Goal: Information Seeking & Learning: Learn about a topic

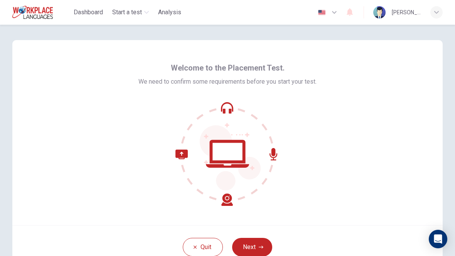
click at [253, 247] on button "Next" at bounding box center [252, 247] width 40 height 18
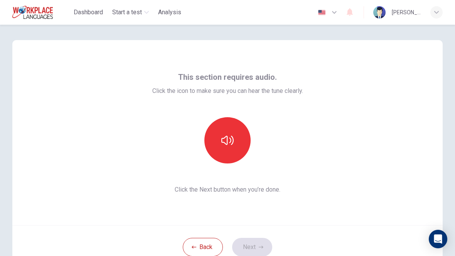
click at [237, 139] on button "button" at bounding box center [227, 140] width 46 height 46
click at [254, 255] on button "Next" at bounding box center [252, 247] width 40 height 18
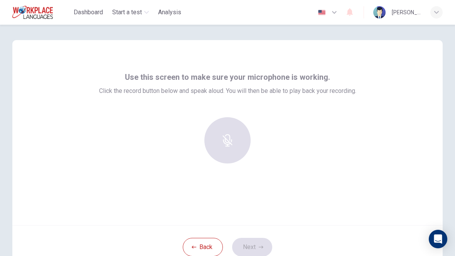
click at [254, 254] on div "Back Next" at bounding box center [227, 247] width 430 height 44
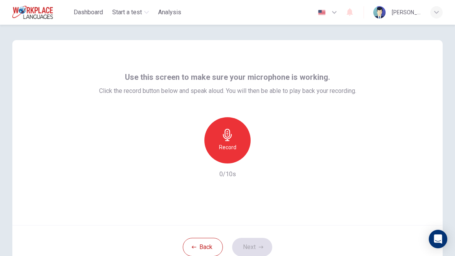
click at [238, 134] on div "Record" at bounding box center [227, 140] width 46 height 46
click at [263, 155] on icon "button" at bounding box center [263, 157] width 8 height 8
click at [262, 154] on icon "button" at bounding box center [263, 157] width 8 height 8
click at [247, 243] on button "Next" at bounding box center [252, 247] width 40 height 18
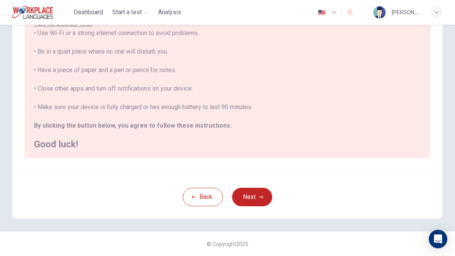
scroll to position [148, 0]
click at [253, 199] on button "Next" at bounding box center [252, 197] width 40 height 18
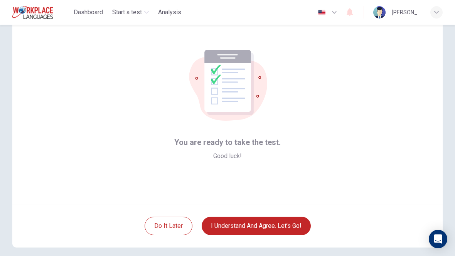
scroll to position [47, 0]
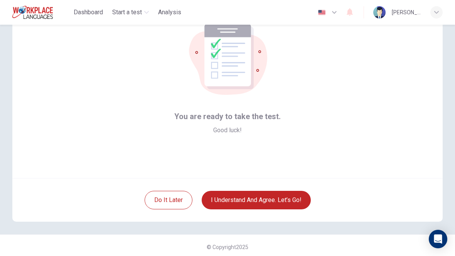
click at [292, 194] on button "I understand and agree. Let’s go!" at bounding box center [255, 200] width 109 height 18
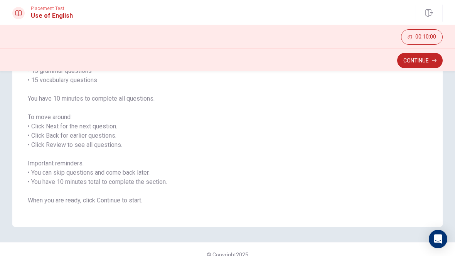
scroll to position [80, 0]
click at [430, 63] on button "Continue" at bounding box center [419, 60] width 45 height 15
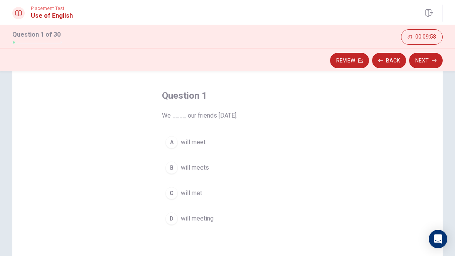
scroll to position [29, 0]
click at [196, 143] on span "will meet" at bounding box center [193, 141] width 25 height 9
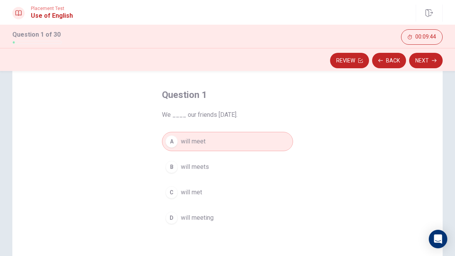
click at [435, 63] on button "Next" at bounding box center [426, 60] width 34 height 15
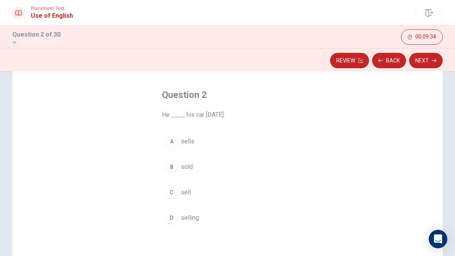
click at [188, 168] on span "sold" at bounding box center [187, 166] width 12 height 9
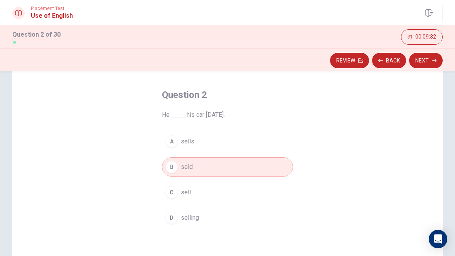
click at [431, 60] on button "Next" at bounding box center [426, 60] width 34 height 15
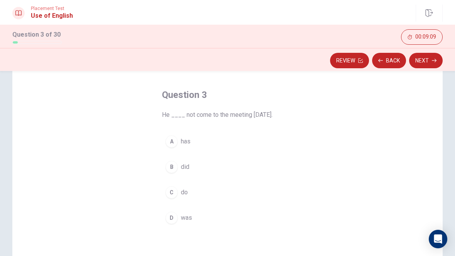
click at [172, 167] on div "B" at bounding box center [171, 167] width 12 height 12
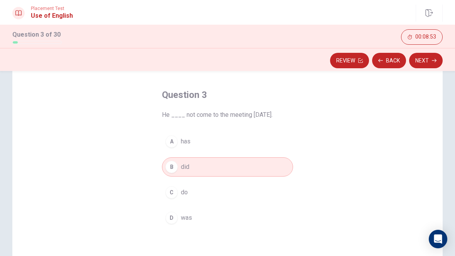
click at [188, 219] on span "was" at bounding box center [186, 217] width 11 height 9
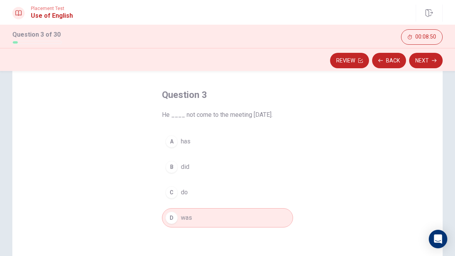
click at [435, 58] on button "Next" at bounding box center [426, 60] width 34 height 15
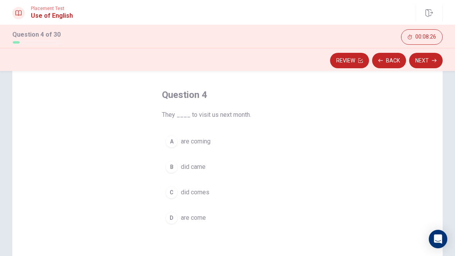
click at [208, 214] on button "D are come" at bounding box center [227, 217] width 131 height 19
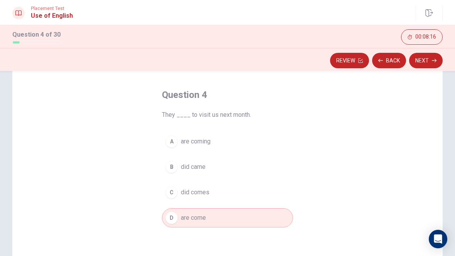
click at [424, 59] on button "Next" at bounding box center [426, 60] width 34 height 15
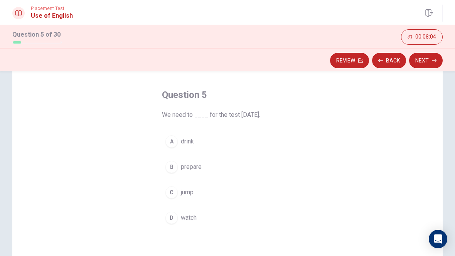
click at [197, 170] on span "prepare" at bounding box center [191, 166] width 21 height 9
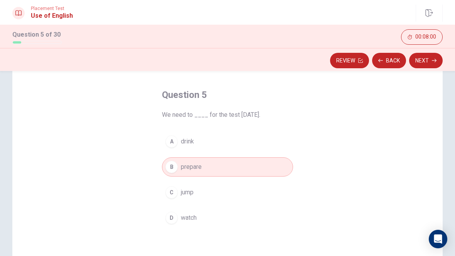
click at [429, 61] on button "Next" at bounding box center [426, 60] width 34 height 15
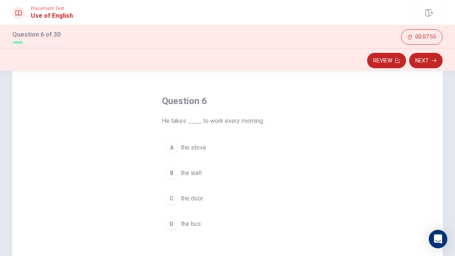
scroll to position [49, 0]
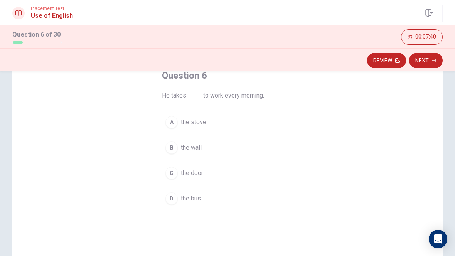
click at [197, 197] on span "the bus" at bounding box center [191, 198] width 20 height 9
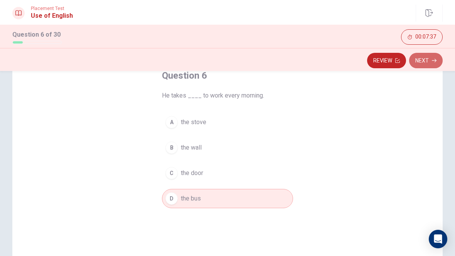
click at [431, 63] on button "Next" at bounding box center [426, 60] width 34 height 15
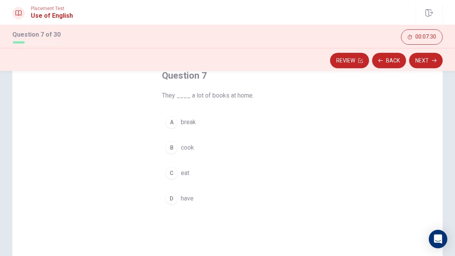
click at [193, 203] on button "D have" at bounding box center [227, 198] width 131 height 19
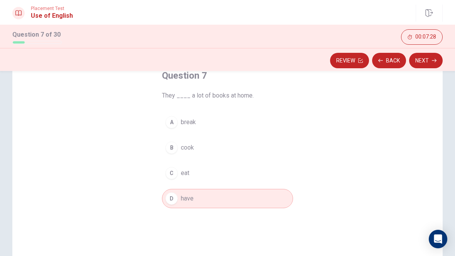
click at [431, 60] on button "Next" at bounding box center [426, 60] width 34 height 15
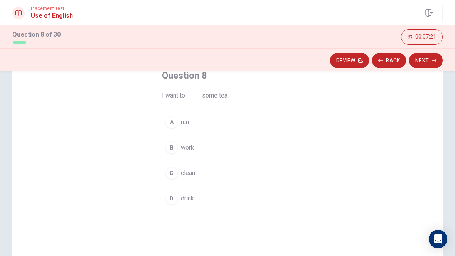
click at [181, 200] on span "drink" at bounding box center [187, 198] width 13 height 9
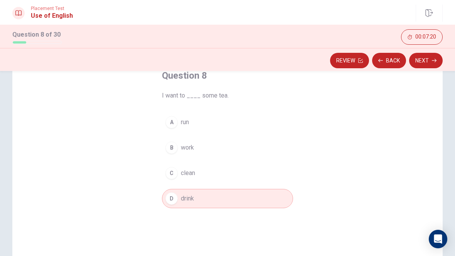
click at [433, 63] on button "Next" at bounding box center [426, 60] width 34 height 15
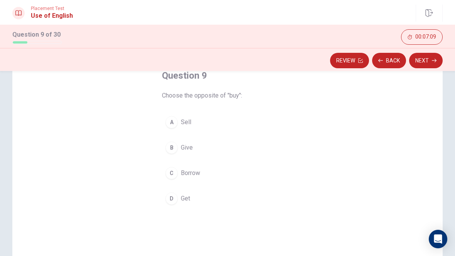
click at [172, 153] on div "B" at bounding box center [171, 147] width 12 height 12
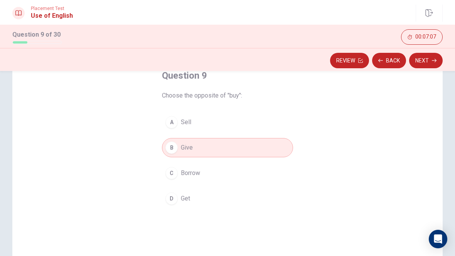
click at [433, 63] on button "Next" at bounding box center [426, 60] width 34 height 15
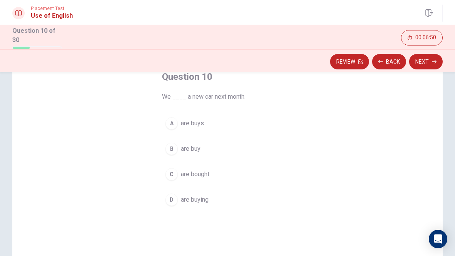
click at [206, 200] on span "are buying" at bounding box center [195, 199] width 28 height 9
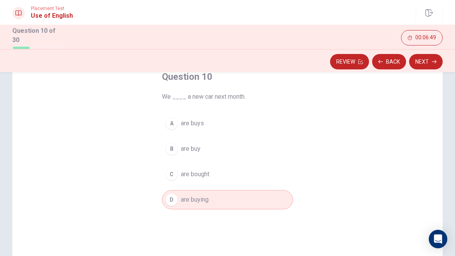
click at [431, 65] on button "Next" at bounding box center [426, 61] width 34 height 15
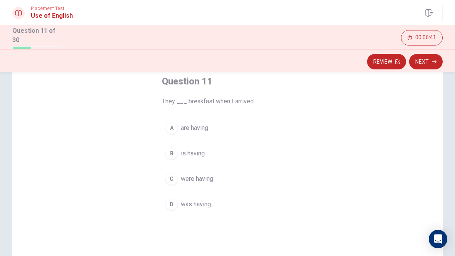
scroll to position [45, 0]
click at [203, 129] on span "are having" at bounding box center [194, 126] width 27 height 9
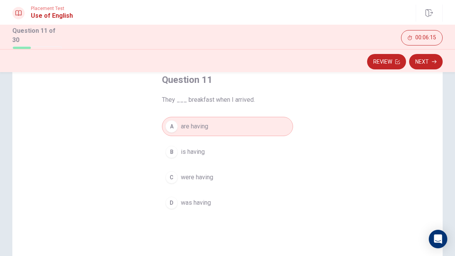
click at [431, 63] on button "Next" at bounding box center [426, 61] width 34 height 15
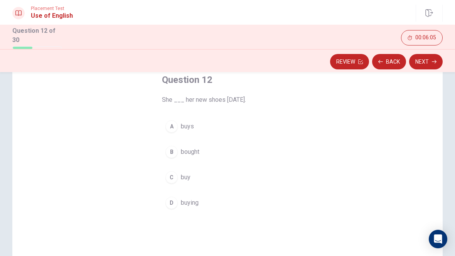
click at [189, 154] on span "bought" at bounding box center [190, 151] width 18 height 9
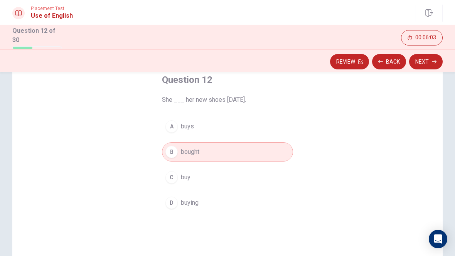
click at [433, 63] on button "Next" at bounding box center [426, 61] width 34 height 15
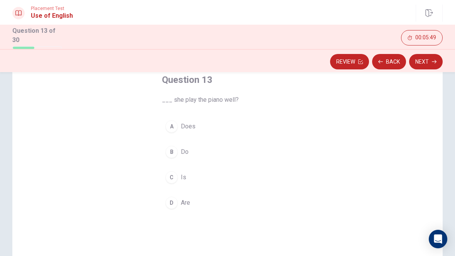
click at [187, 205] on span "Are" at bounding box center [185, 202] width 9 height 9
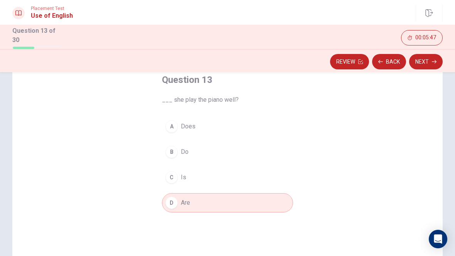
click at [185, 177] on span "Is" at bounding box center [183, 177] width 5 height 9
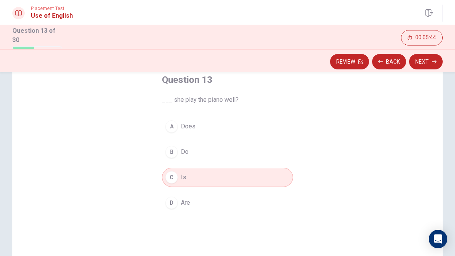
click at [425, 62] on button "Next" at bounding box center [426, 61] width 34 height 15
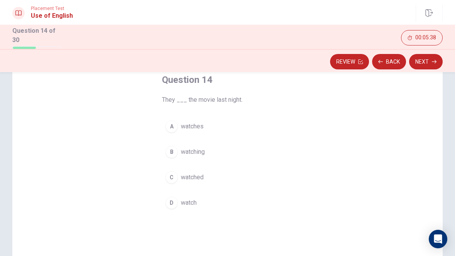
click at [349, 60] on button "Review" at bounding box center [349, 61] width 39 height 15
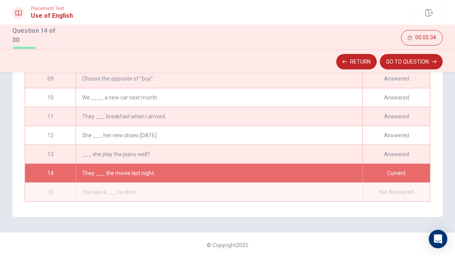
scroll to position [110, 0]
click at [428, 62] on button "GO TO QUESTION" at bounding box center [410, 61] width 63 height 15
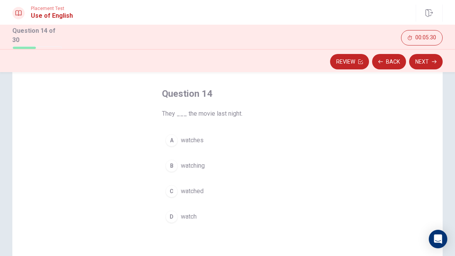
scroll to position [32, 0]
click at [201, 192] on span "watched" at bounding box center [192, 190] width 23 height 9
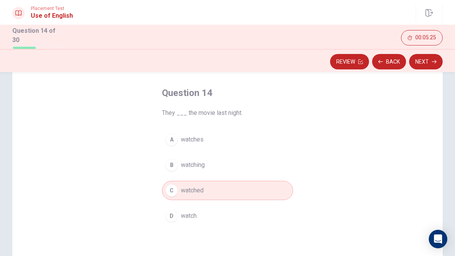
click at [421, 65] on button "Next" at bounding box center [426, 61] width 34 height 15
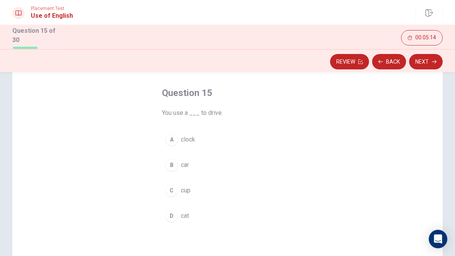
click at [187, 165] on span "car" at bounding box center [185, 164] width 8 height 9
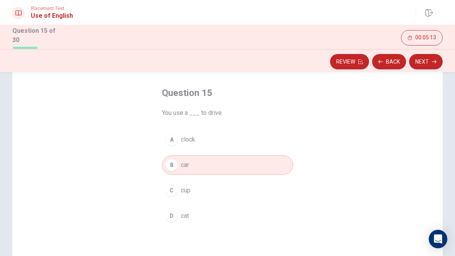
click at [428, 57] on button "Next" at bounding box center [426, 61] width 34 height 15
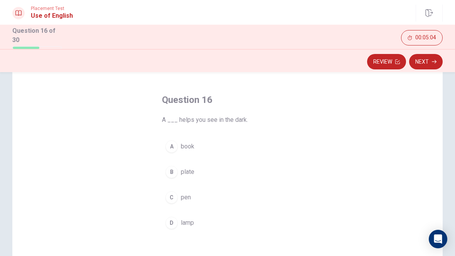
scroll to position [26, 0]
click at [186, 230] on button "D lamp" at bounding box center [227, 222] width 131 height 19
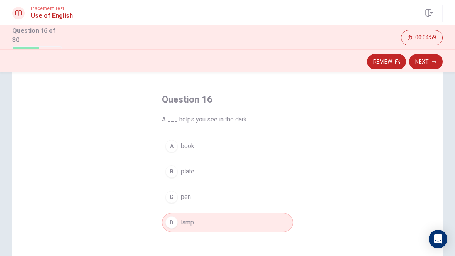
click at [426, 65] on button "Next" at bounding box center [426, 61] width 34 height 15
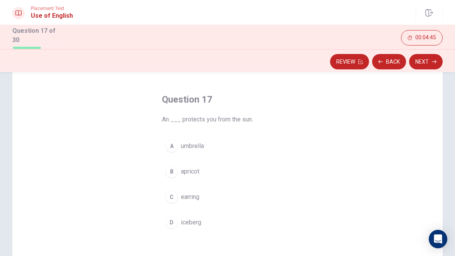
click at [196, 149] on button "A umbrella" at bounding box center [227, 145] width 131 height 19
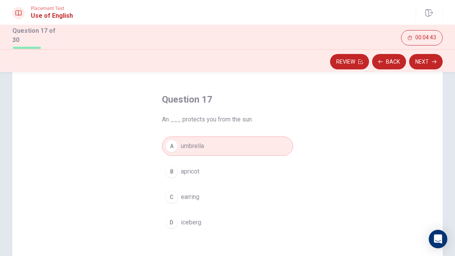
click at [429, 64] on button "Next" at bounding box center [426, 61] width 34 height 15
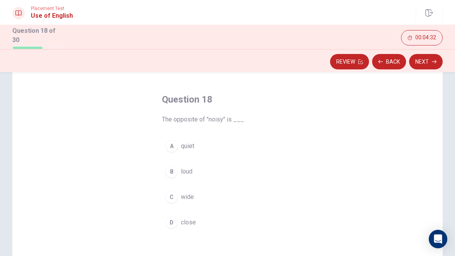
click at [178, 168] on button "B loud" at bounding box center [227, 171] width 131 height 19
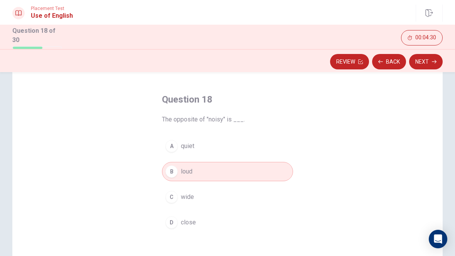
click at [432, 57] on button "Next" at bounding box center [426, 61] width 34 height 15
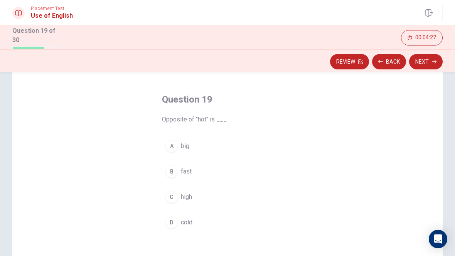
click at [184, 221] on span "cold" at bounding box center [187, 222] width 12 height 9
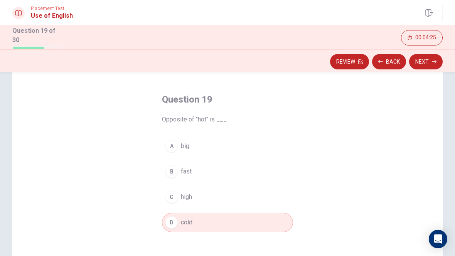
click at [436, 59] on button "Next" at bounding box center [426, 61] width 34 height 15
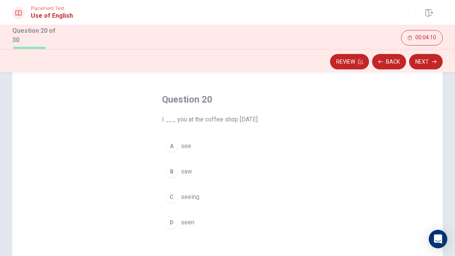
click at [176, 143] on div "A" at bounding box center [171, 146] width 12 height 12
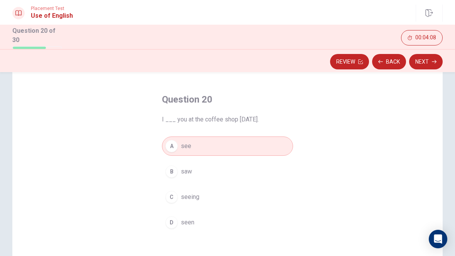
click at [188, 172] on span "saw" at bounding box center [186, 171] width 11 height 9
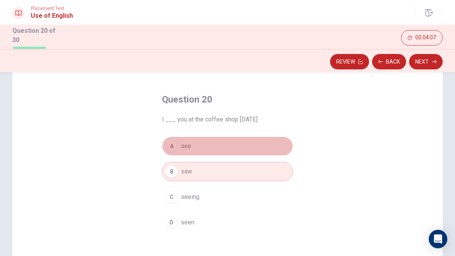
click at [211, 144] on button "A see" at bounding box center [227, 145] width 131 height 19
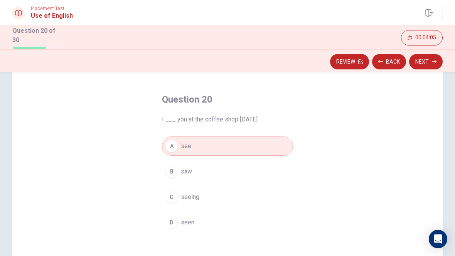
click at [438, 66] on button "Next" at bounding box center [426, 61] width 34 height 15
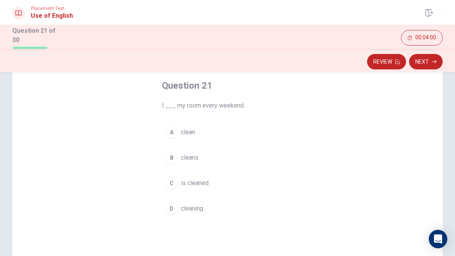
scroll to position [40, 0]
click at [200, 135] on button "A clean" at bounding box center [227, 131] width 131 height 19
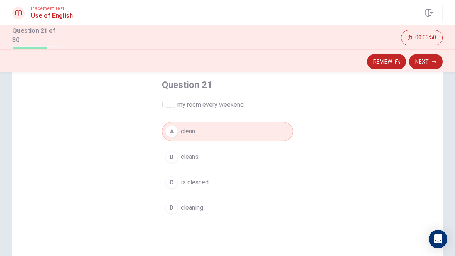
click at [437, 58] on button "Next" at bounding box center [426, 61] width 34 height 15
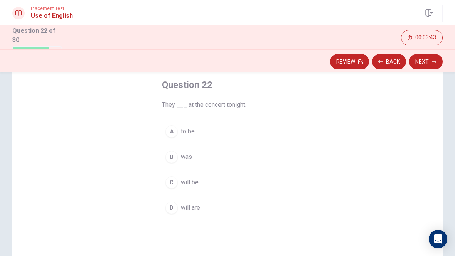
click at [191, 158] on span "was" at bounding box center [186, 156] width 11 height 9
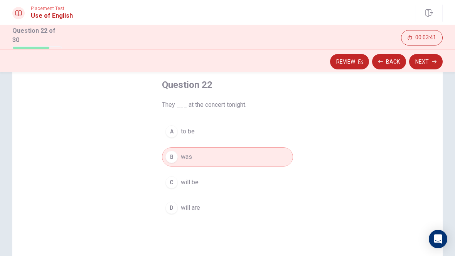
click at [430, 62] on button "Next" at bounding box center [426, 61] width 34 height 15
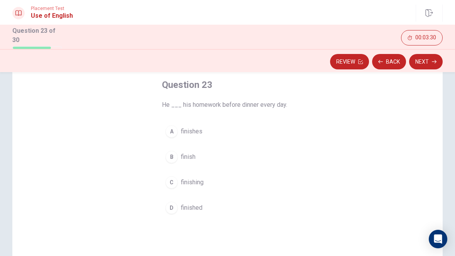
click at [193, 161] on button "B finish" at bounding box center [227, 156] width 131 height 19
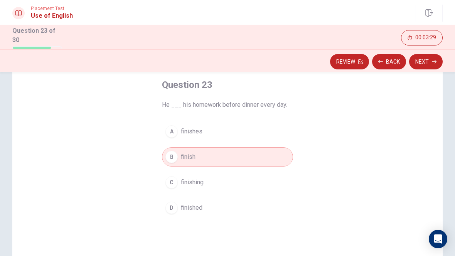
click at [431, 67] on button "Next" at bounding box center [426, 61] width 34 height 15
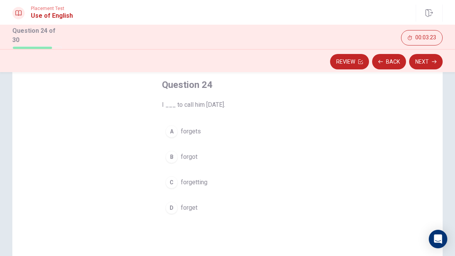
click at [198, 159] on button "B forgot" at bounding box center [227, 156] width 131 height 19
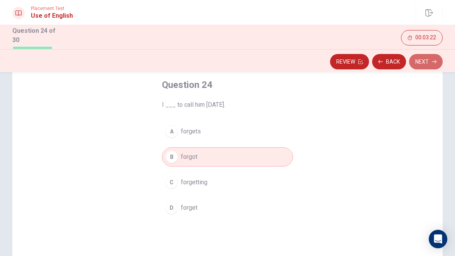
click at [429, 59] on button "Next" at bounding box center [426, 61] width 34 height 15
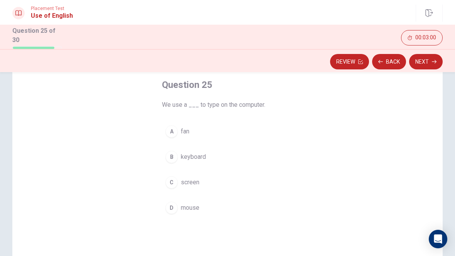
click at [196, 154] on span "keyboard" at bounding box center [193, 156] width 25 height 9
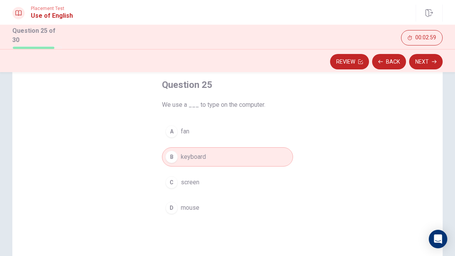
click at [421, 65] on button "Next" at bounding box center [426, 61] width 34 height 15
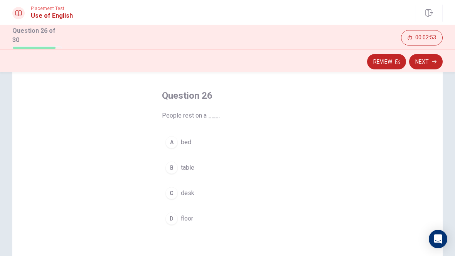
scroll to position [31, 0]
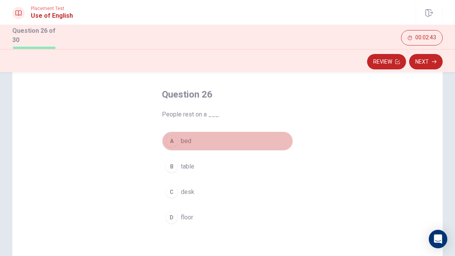
click at [183, 144] on span "bed" at bounding box center [186, 140] width 10 height 9
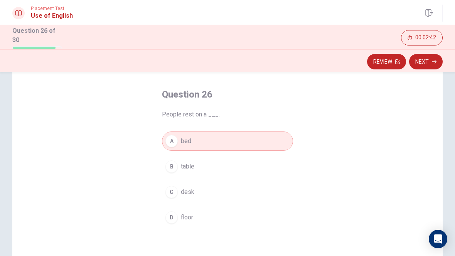
click at [430, 65] on button "Next" at bounding box center [426, 61] width 34 height 15
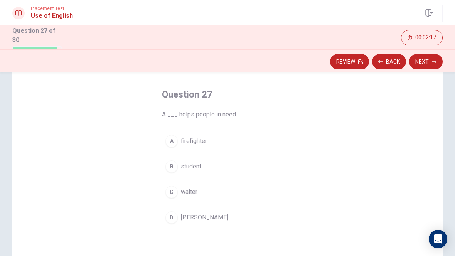
click at [196, 140] on span "firefighter" at bounding box center [194, 140] width 26 height 9
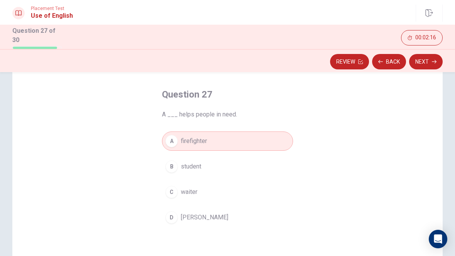
click at [433, 64] on button "Next" at bounding box center [426, 61] width 34 height 15
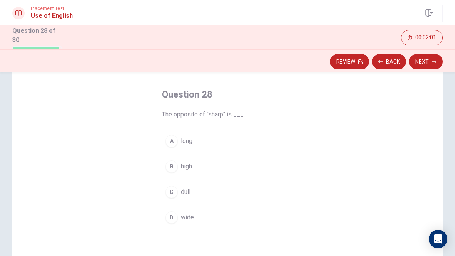
click at [200, 199] on button "C dull" at bounding box center [227, 191] width 131 height 19
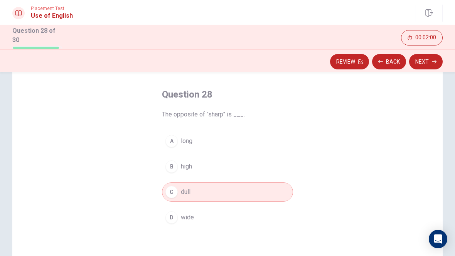
click at [185, 193] on span "dull" at bounding box center [186, 191] width 10 height 9
click at [430, 60] on button "Next" at bounding box center [426, 61] width 34 height 15
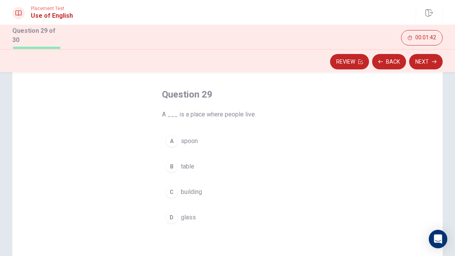
click at [188, 188] on span "building" at bounding box center [191, 191] width 21 height 9
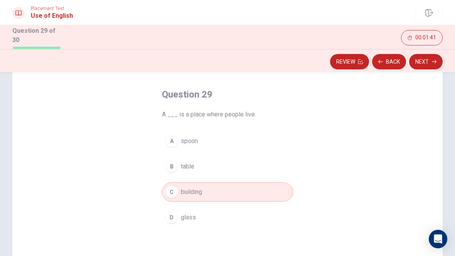
click at [424, 65] on button "Next" at bounding box center [426, 61] width 34 height 15
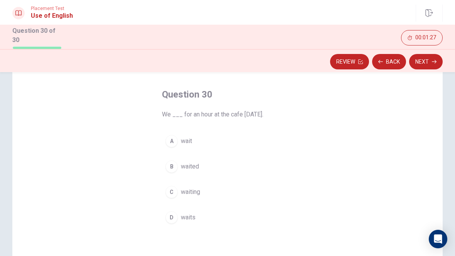
click at [193, 188] on span "waiting" at bounding box center [190, 191] width 19 height 9
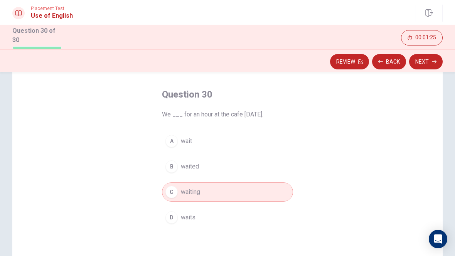
click at [195, 171] on button "B waited" at bounding box center [227, 166] width 131 height 19
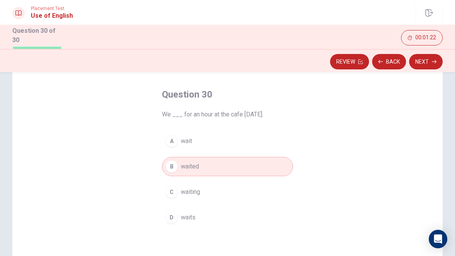
click at [427, 64] on button "Next" at bounding box center [426, 61] width 34 height 15
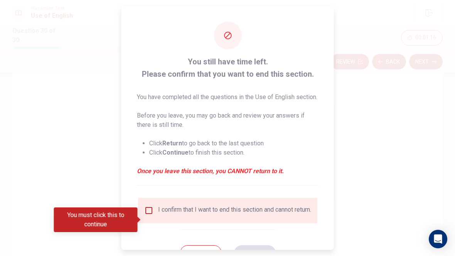
click at [151, 215] on input "You must click this to continue" at bounding box center [148, 210] width 9 height 9
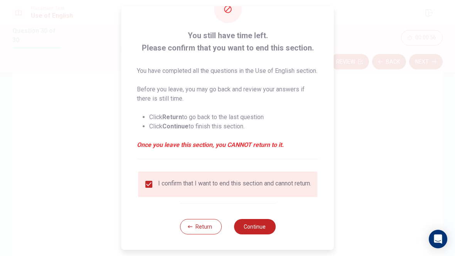
scroll to position [41, 0]
click at [256, 228] on button "Continue" at bounding box center [254, 226] width 42 height 15
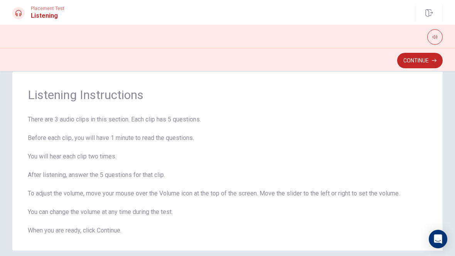
scroll to position [15, 0]
click at [426, 62] on button "Continue" at bounding box center [419, 60] width 45 height 15
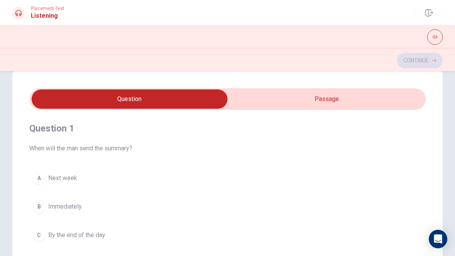
scroll to position [0, 0]
click at [385, 102] on input "checkbox" at bounding box center [129, 98] width 594 height 19
checkbox input "true"
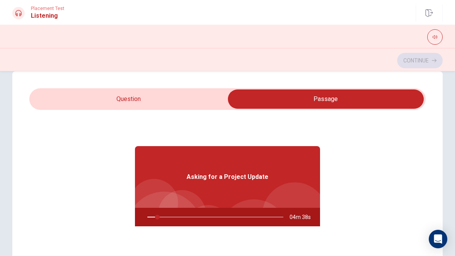
type input "8"
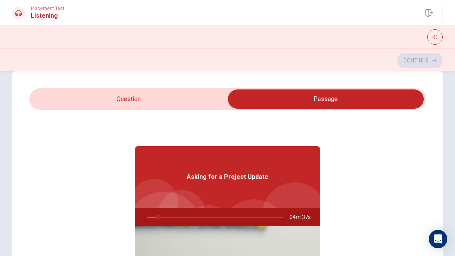
click at [110, 100] on input "checkbox" at bounding box center [326, 98] width 594 height 19
checkbox input "false"
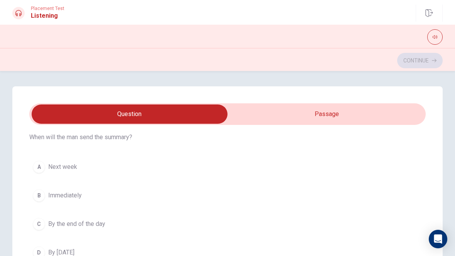
scroll to position [26, 0]
click at [43, 226] on div "C" at bounding box center [39, 224] width 12 height 12
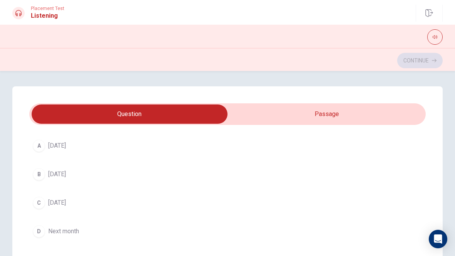
scroll to position [223, 0]
click at [42, 144] on div "A" at bounding box center [39, 145] width 12 height 12
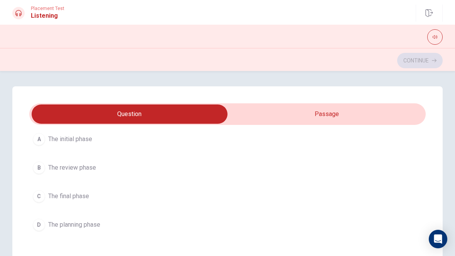
scroll to position [406, 0]
click at [40, 138] on div "A" at bounding box center [39, 139] width 12 height 12
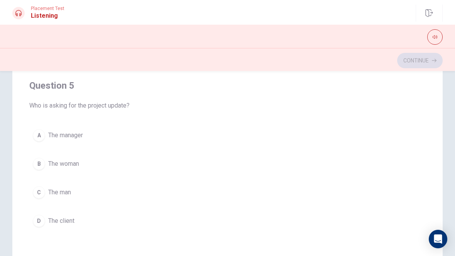
scroll to position [136, 0]
click at [42, 165] on div "B" at bounding box center [39, 164] width 12 height 12
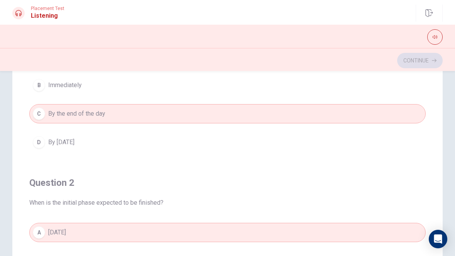
scroll to position [0, 0]
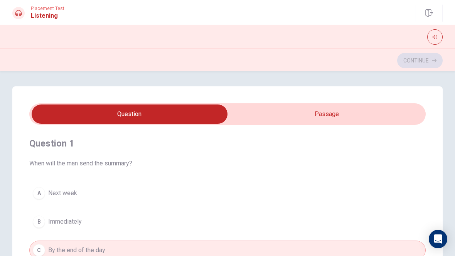
type input "59"
click at [323, 114] on input "checkbox" at bounding box center [129, 113] width 594 height 19
checkbox input "true"
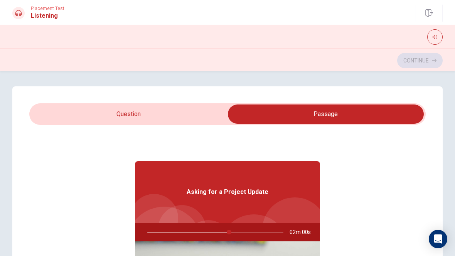
click at [235, 212] on div "Asking for a Project Update" at bounding box center [227, 192] width 185 height 62
type input "62"
click at [120, 114] on input "checkbox" at bounding box center [326, 113] width 594 height 19
checkbox input "false"
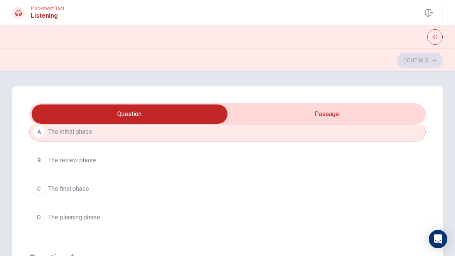
type input "64"
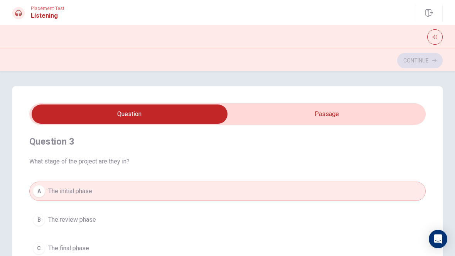
click at [324, 117] on input "checkbox" at bounding box center [129, 113] width 594 height 19
checkbox input "true"
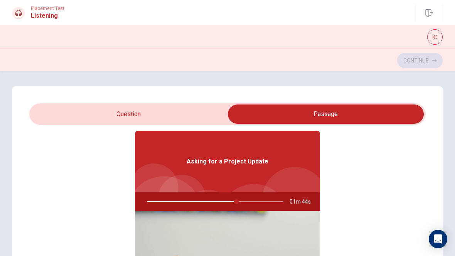
scroll to position [30, 0]
click at [204, 201] on div at bounding box center [213, 202] width 151 height 18
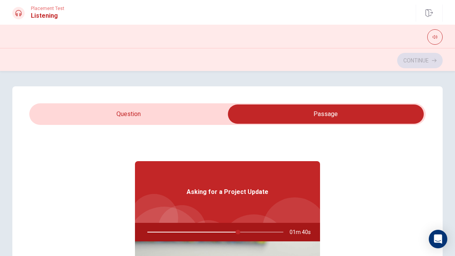
scroll to position [0, 0]
type input "67"
click at [122, 112] on input "checkbox" at bounding box center [326, 113] width 594 height 19
checkbox input "false"
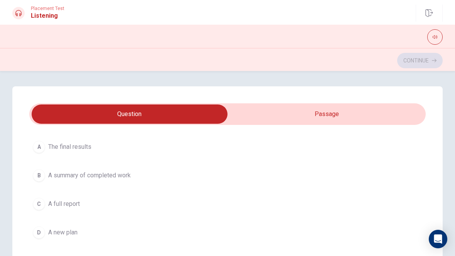
scroll to position [574, 0]
click at [63, 203] on span "A full report" at bounding box center [64, 203] width 32 height 9
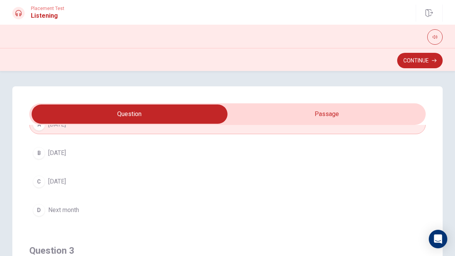
click at [434, 39] on icon "button" at bounding box center [434, 37] width 5 height 5
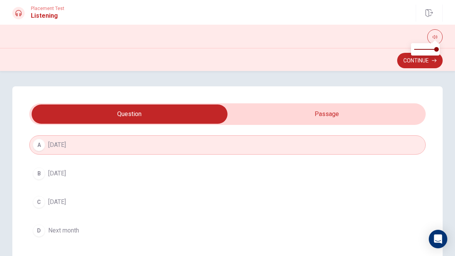
click at [433, 39] on icon "button" at bounding box center [434, 37] width 5 height 5
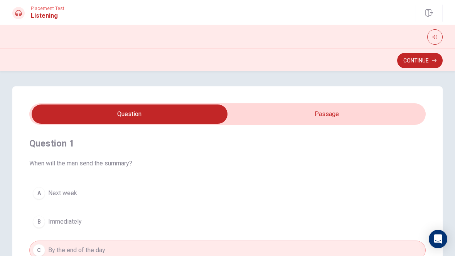
scroll to position [-1, 0]
type input "81"
click at [377, 119] on input "checkbox" at bounding box center [129, 113] width 594 height 19
checkbox input "true"
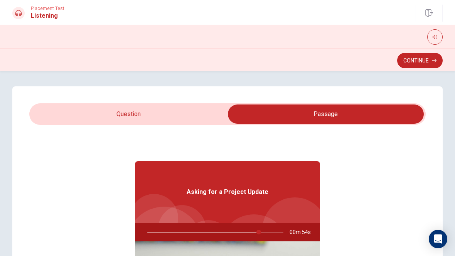
click at [310, 187] on div "Asking for a Project Update" at bounding box center [227, 192] width 185 height 62
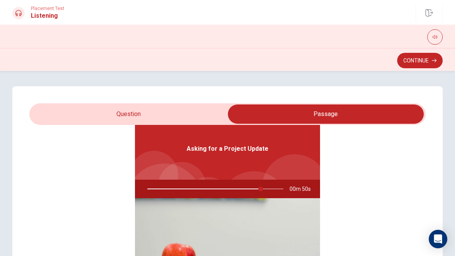
scroll to position [43, 0]
click at [415, 62] on button "Continue" at bounding box center [419, 60] width 45 height 15
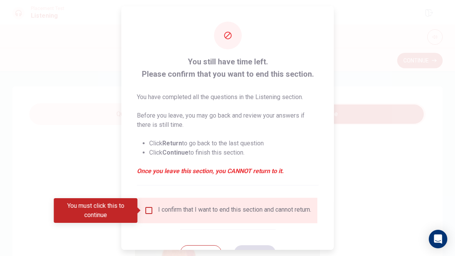
click at [150, 210] on input "You must click this to continue" at bounding box center [148, 210] width 9 height 9
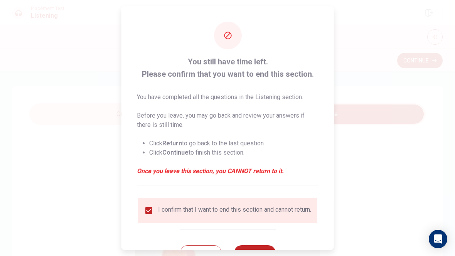
click at [327, 94] on div "You still have time left. Please confirm that you want to end this section. You…" at bounding box center [227, 141] width 212 height 270
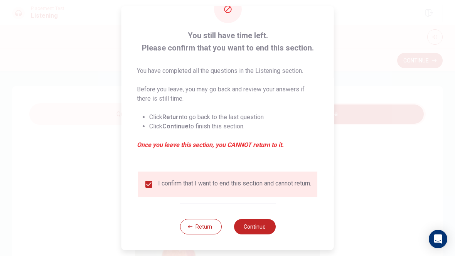
scroll to position [32, 0]
click at [253, 229] on button "Continue" at bounding box center [254, 226] width 42 height 15
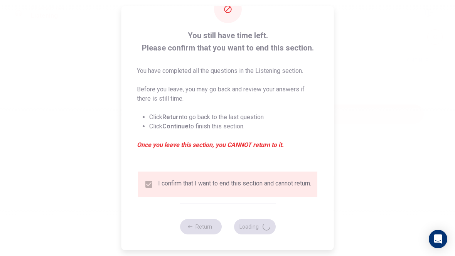
type input "88"
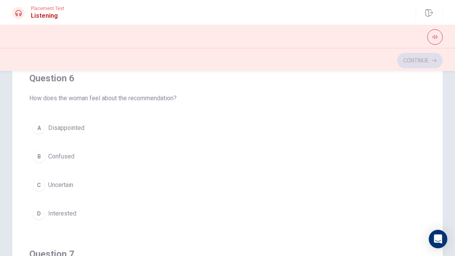
scroll to position [0, 0]
click at [40, 212] on div "D" at bounding box center [39, 213] width 12 height 12
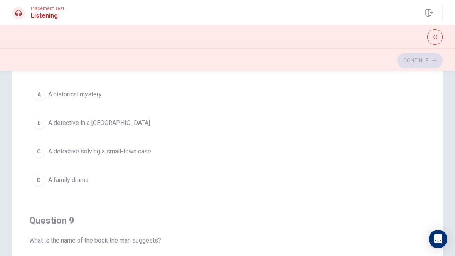
scroll to position [389, 0]
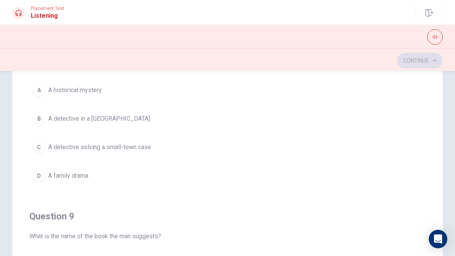
click at [44, 148] on div "C" at bounding box center [39, 147] width 12 height 12
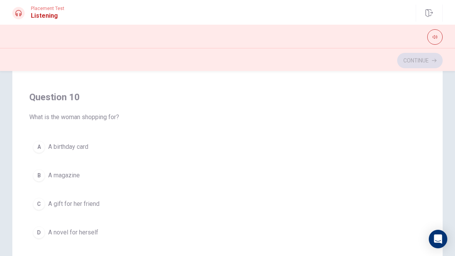
scroll to position [125, 0]
click at [44, 207] on div "C" at bounding box center [39, 203] width 12 height 12
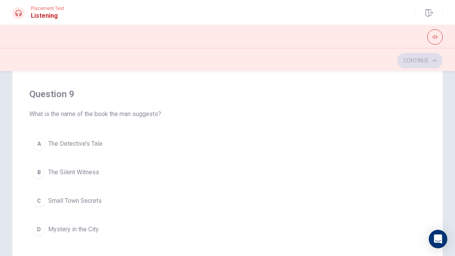
click at [44, 228] on div "D" at bounding box center [39, 229] width 12 height 12
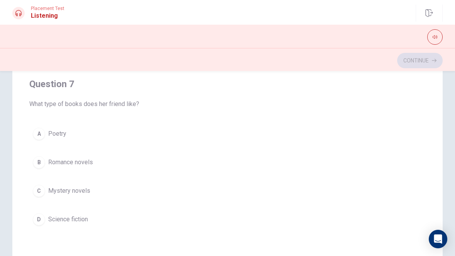
scroll to position [112, 0]
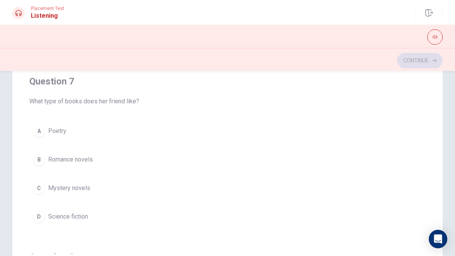
click at [44, 190] on div "C" at bounding box center [39, 188] width 12 height 12
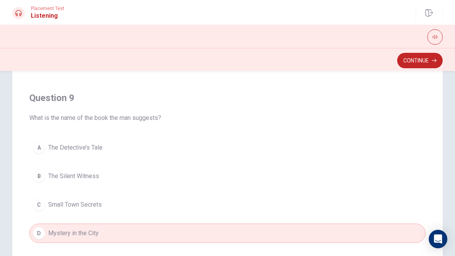
scroll to position [446, 0]
click at [42, 206] on div "C" at bounding box center [39, 205] width 12 height 12
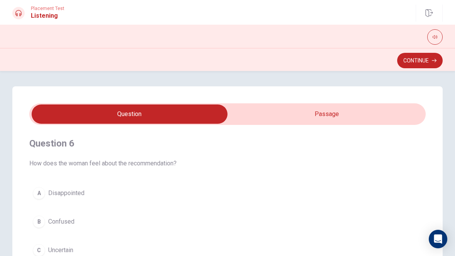
scroll to position [0, 0]
click at [413, 57] on button "Continue" at bounding box center [419, 60] width 45 height 15
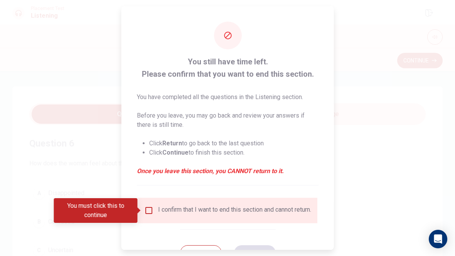
click at [250, 214] on div "I confirm that I want to end this section and cannot return." at bounding box center [234, 210] width 153 height 9
click at [237, 206] on div "I confirm that I want to end this section and cannot return." at bounding box center [234, 210] width 153 height 9
click at [148, 215] on input "You must click this to continue" at bounding box center [148, 210] width 9 height 9
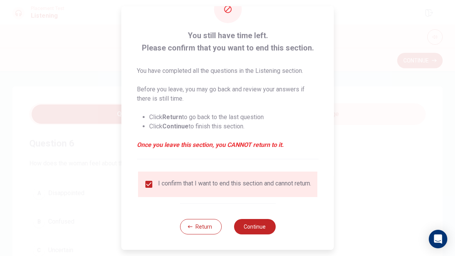
scroll to position [32, 0]
click at [264, 225] on button "Continue" at bounding box center [254, 226] width 42 height 15
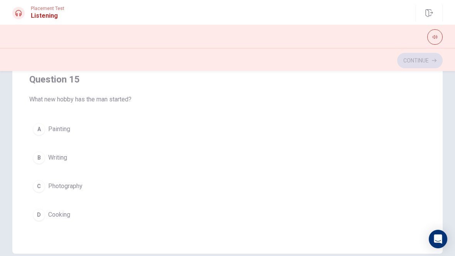
scroll to position [143, 0]
click at [40, 183] on div "C" at bounding box center [39, 185] width 12 height 12
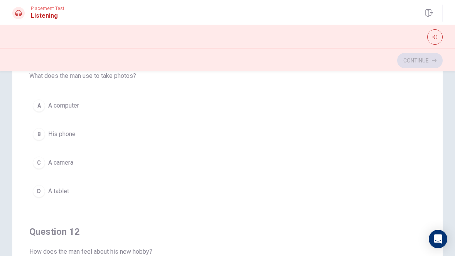
scroll to position [87, 0]
click at [41, 161] on div "C" at bounding box center [39, 163] width 12 height 12
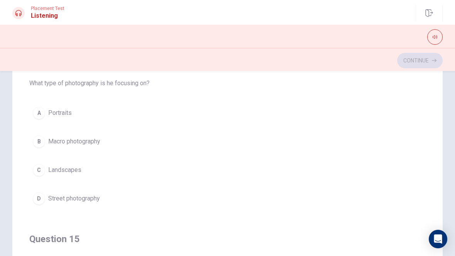
scroll to position [528, 0]
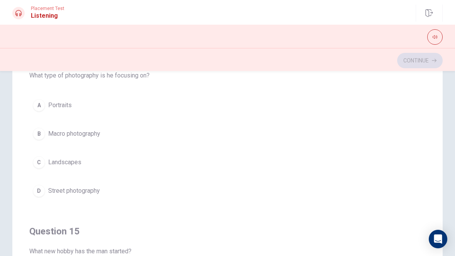
click at [37, 159] on div "C" at bounding box center [39, 162] width 12 height 12
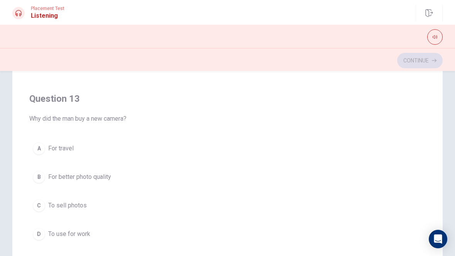
scroll to position [309, 0]
click at [40, 176] on div "B" at bounding box center [39, 176] width 12 height 12
click at [36, 149] on div "A" at bounding box center [39, 148] width 12 height 12
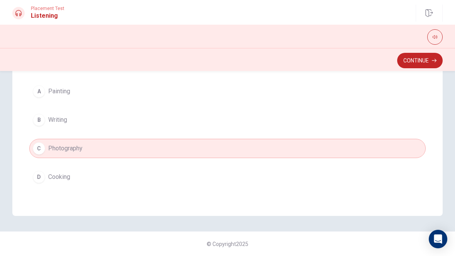
scroll to position [180, 0]
click at [423, 62] on button "Continue" at bounding box center [419, 60] width 45 height 15
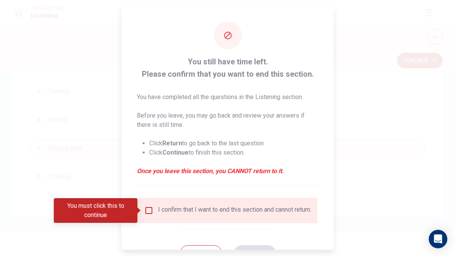
click at [150, 215] on div "I confirm that I want to end this section and cannot return." at bounding box center [227, 210] width 167 height 9
click at [146, 214] on input "You must click this to continue" at bounding box center [148, 209] width 9 height 9
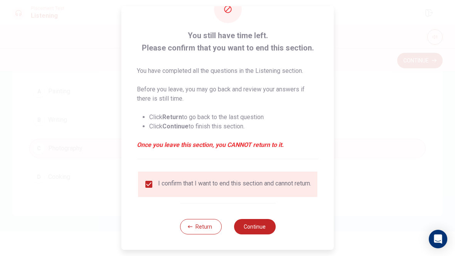
scroll to position [32, 0]
click at [260, 230] on button "Continue" at bounding box center [254, 226] width 42 height 15
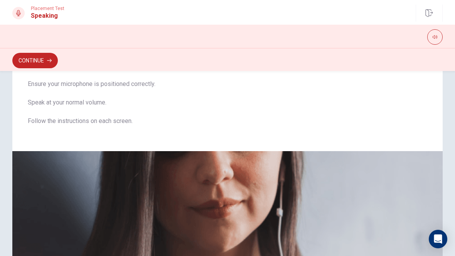
scroll to position [63, 0]
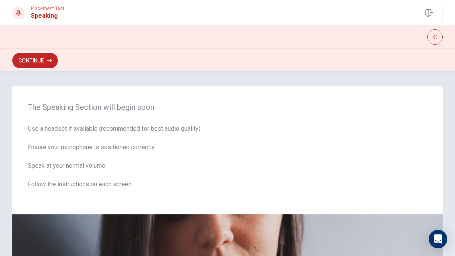
click at [31, 60] on button "Continue" at bounding box center [34, 60] width 45 height 15
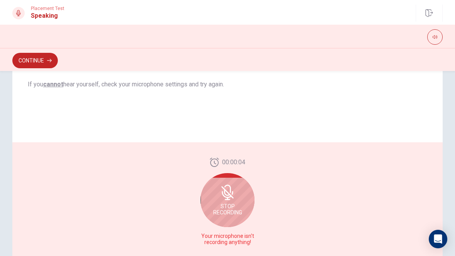
scroll to position [155, 0]
click at [231, 218] on div "Stop Recording" at bounding box center [227, 200] width 54 height 54
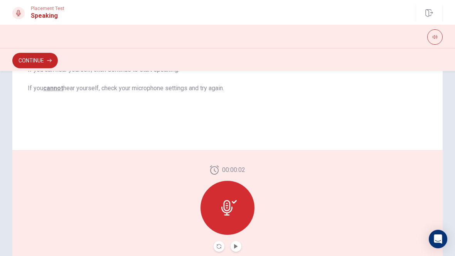
click at [233, 214] on icon at bounding box center [228, 207] width 15 height 15
click at [238, 247] on icon "Play Audio" at bounding box center [235, 246] width 5 height 5
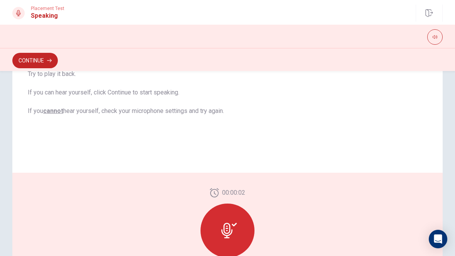
scroll to position [133, 0]
click at [41, 64] on button "Continue" at bounding box center [34, 60] width 45 height 15
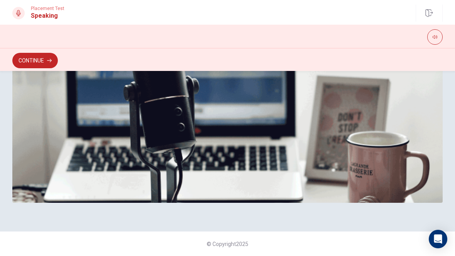
scroll to position [230, 0]
click at [29, 58] on button "Continue" at bounding box center [34, 60] width 45 height 15
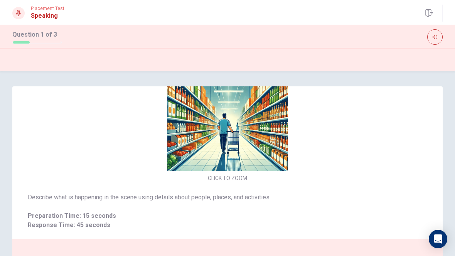
scroll to position [0, 0]
click at [269, 153] on img at bounding box center [227, 110] width 163 height 121
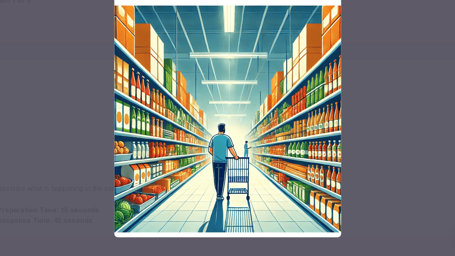
click at [331, 173] on div at bounding box center [227, 128] width 455 height 256
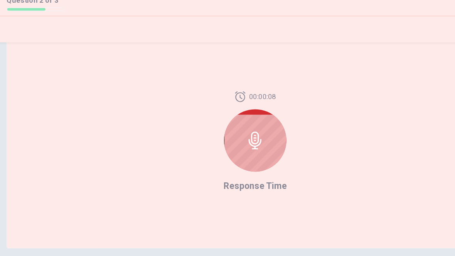
scroll to position [174, 0]
click at [220, 148] on icon at bounding box center [227, 155] width 15 height 15
click at [225, 148] on icon at bounding box center [227, 155] width 15 height 15
click at [222, 190] on span "Response Time" at bounding box center [227, 194] width 54 height 9
click at [227, 148] on icon at bounding box center [227, 155] width 15 height 15
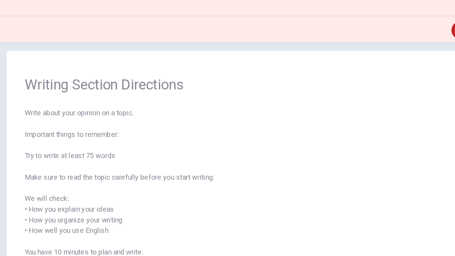
scroll to position [9, 0]
click at [222, 127] on span "Write about your opinion on a topic. Important things to remember: Try to write…" at bounding box center [227, 205] width 399 height 157
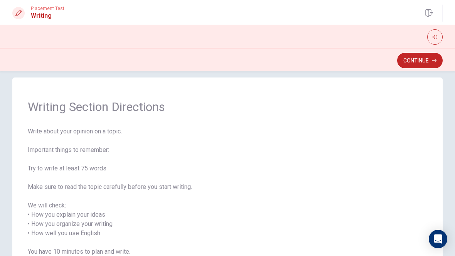
click at [414, 59] on button "Continue" at bounding box center [419, 60] width 45 height 15
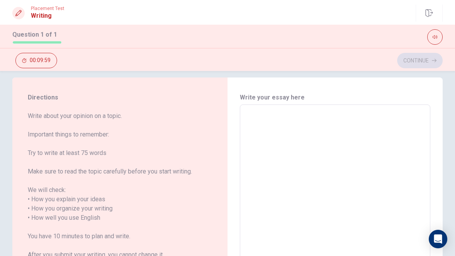
click at [286, 124] on textarea at bounding box center [335, 218] width 180 height 214
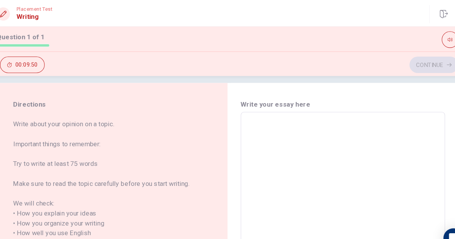
type textarea "I"
type textarea "x"
type textarea "Is"
type textarea "x"
type textarea "Is"
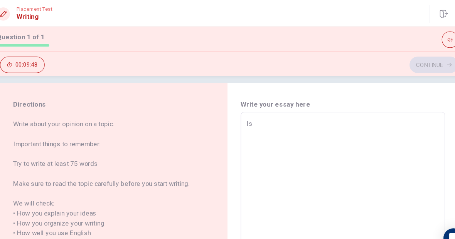
type textarea "x"
type textarea "Is v"
type textarea "x"
type textarea "Is ve"
type textarea "x"
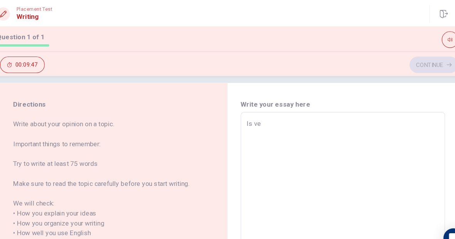
type textarea "Is ver"
type textarea "x"
type textarea "Is very"
type textarea "x"
type textarea "Is very"
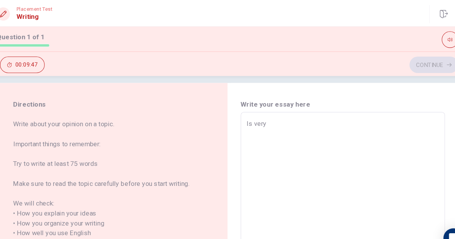
type textarea "x"
type textarea "Is very i"
type textarea "x"
type textarea "Is very im"
type textarea "x"
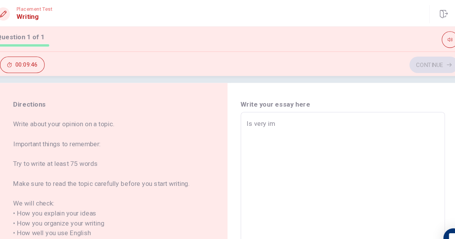
type textarea "Is very imp"
type textarea "x"
type textarea "Is very impo"
type textarea "x"
type textarea "Is very impor"
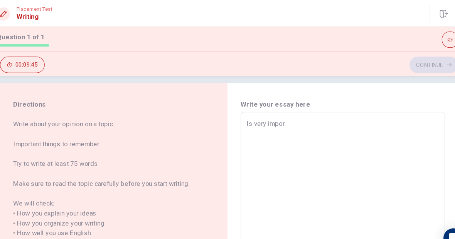
type textarea "x"
type textarea "Is very import"
type textarea "x"
type textarea "Is very importa"
type textarea "x"
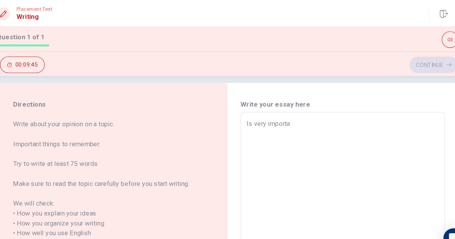
type textarea "Is very importan"
type textarea "x"
type textarea "Is very important"
type textarea "x"
type textarea "Is very importante"
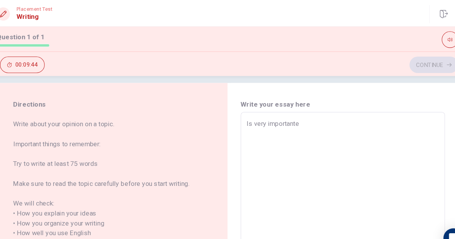
type textarea "x"
type textarea "Is very importante"
type textarea "x"
type textarea "Is very importante r"
type textarea "x"
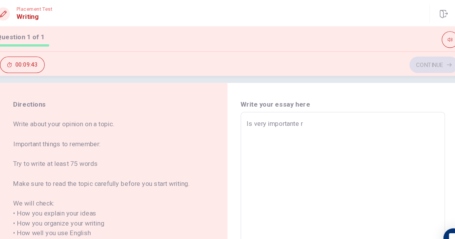
type textarea "Is very importante re"
type textarea "x"
type textarea "Is very importante rem"
type textarea "x"
type textarea "Is very importante reme"
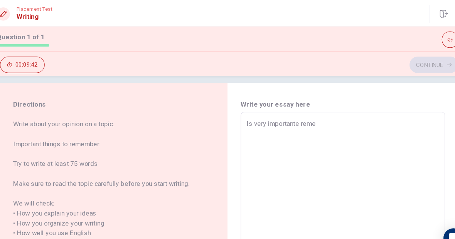
type textarea "x"
type textarea "Is very importante remeb"
type textarea "x"
type textarea "Is very importante remebe"
type textarea "x"
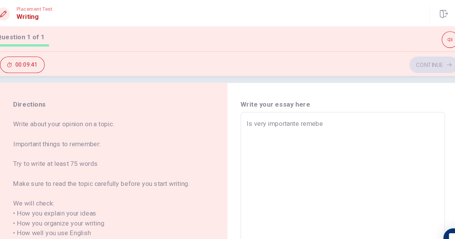
type textarea "Is very importante remeber"
type textarea "x"
type textarea "Is very importante remeber"
type textarea "x"
type textarea "Is very importante remeber t"
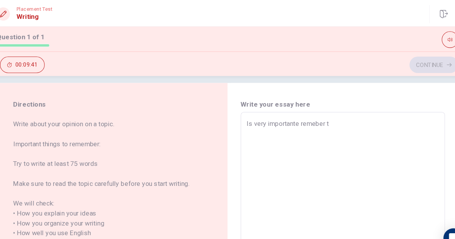
type textarea "x"
type textarea "Is very importante remeber th"
type textarea "x"
type textarea "Is very importante remeber the"
type textarea "x"
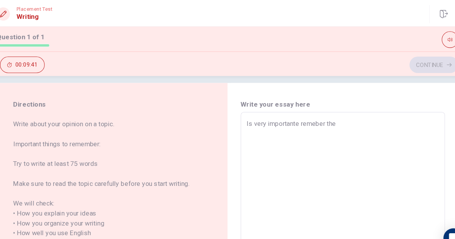
type textarea "Is very importante remeber the"
type textarea "x"
type textarea "Is very importante remeber the i"
type textarea "x"
type textarea "Is very importante remeber the im"
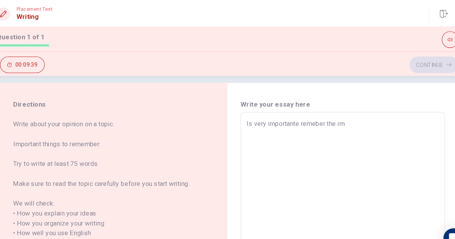
type textarea "x"
type textarea "Is very importante remeber the imp"
type textarea "x"
type textarea "Is very importante remeber the impo"
type textarea "x"
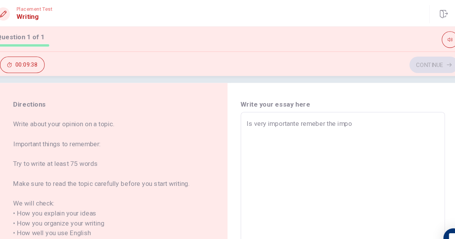
type textarea "Is very importante remeber the impor"
type textarea "x"
type textarea "Is very importante remeber the import"
type textarea "x"
type textarea "Is very importante remeber the importa"
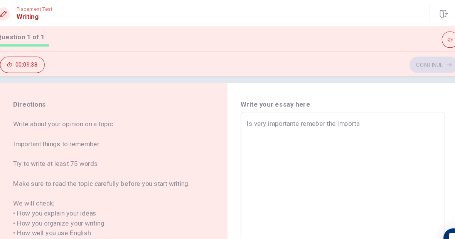
type textarea "x"
type textarea "Is very importante remeber the importan"
type textarea "x"
type textarea "Is very importante remeber the important"
type textarea "x"
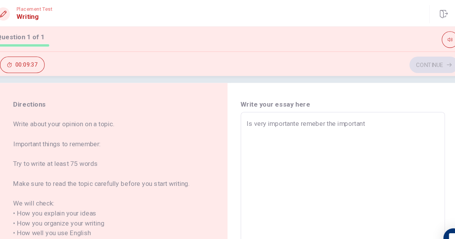
type textarea "Is very importante remeber the important"
type textarea "x"
type textarea "Is very importante remeber the important t"
type textarea "x"
type textarea "Is very importante remeber the important th"
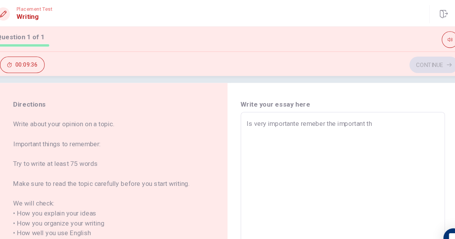
type textarea "x"
type textarea "Is very importante remeber the important thi"
type textarea "x"
type textarea "Is very importante remeber the important thin"
type textarea "x"
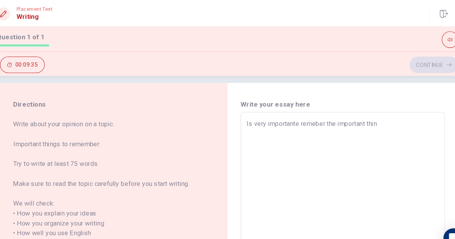
type textarea "Is very importante remeber the important thing"
type textarea "x"
type textarea "Is very importante remeber the important things"
type textarea "x"
type textarea "Is very importante remeber the important things"
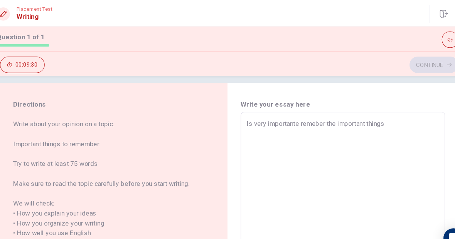
type textarea "x"
type textarea "Is very importante remeber the important things b"
type textarea "x"
type textarea "Is very importante remeber the important things be"
type textarea "x"
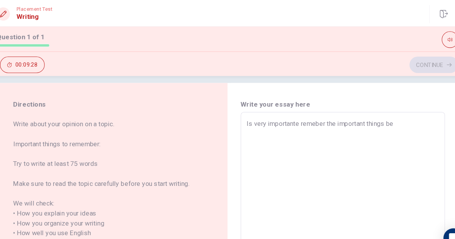
type textarea "Is very importante remeber the important things bec"
type textarea "x"
type textarea "Is very importante remeber the important things beca"
type textarea "x"
type textarea "Is very importante remeber the important things becau"
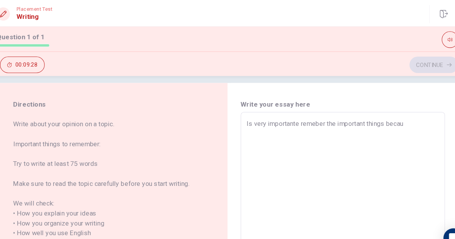
type textarea "x"
type textarea "Is very importante remeber the important things becaus"
type textarea "x"
type textarea "Is very importante remeber the important things because"
type textarea "x"
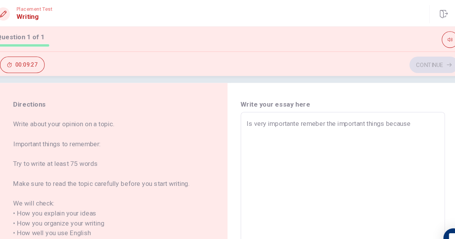
type textarea "Is very importante remeber the important things because"
type textarea "x"
type textarea "Is very importante remeber the important things because i"
type textarea "x"
type textarea "Is very importante remeber the important things because is"
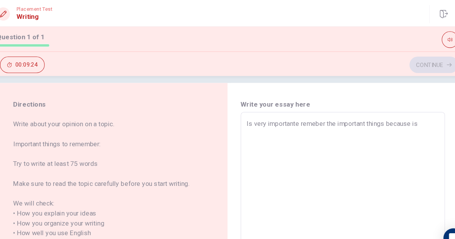
type textarea "x"
type textarea "Is very importante remeber the important things because is"
type textarea "x"
type textarea "Is very importante remeber the important things because is"
type textarea "x"
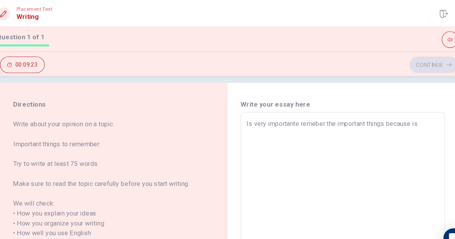
type textarea "Is very importante remeber the important things because i"
type textarea "x"
type textarea "Is very importante remeber the important things because if"
type textarea "x"
type textarea "Is very importante remeber the important things because if"
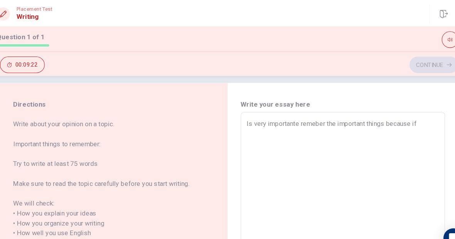
type textarea "x"
type textarea "Is very importante remeber the important things because if y"
type textarea "x"
type textarea "Is very importante remeber the important things because if yo"
type textarea "x"
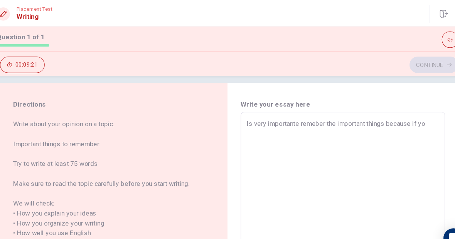
type textarea "Is very importante remeber the important things because if you"
type textarea "x"
type textarea "Is very importante remeber the important things because if you"
type textarea "x"
type textarea "Is very importante remeber the important things because if you f"
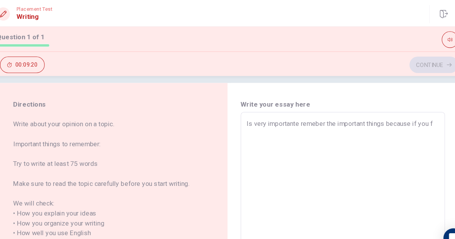
type textarea "x"
type textarea "Is very importante remeber the important things because if you fo"
type textarea "x"
type textarea "Is very importante remeber the important things because if you for"
type textarea "x"
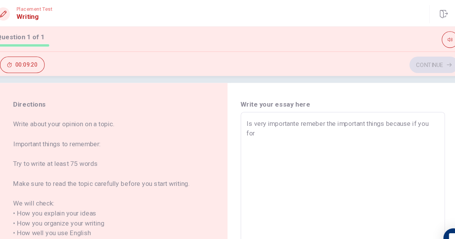
type textarea "Is very importante remeber the important things because if you forg"
type textarea "x"
type textarea "Is very importante remeber the important things because if you forgr"
type textarea "x"
type textarea "Is very importante remeber the important things because if you forg"
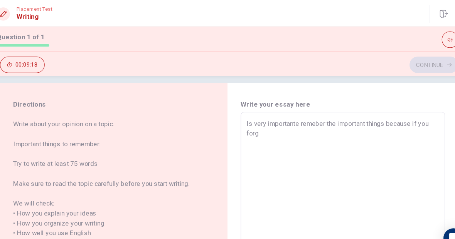
type textarea "x"
type textarea "Is very importante remeber the important things because if you forge"
type textarea "x"
type textarea "Is very importante remeber the important things because if you forget"
type textarea "x"
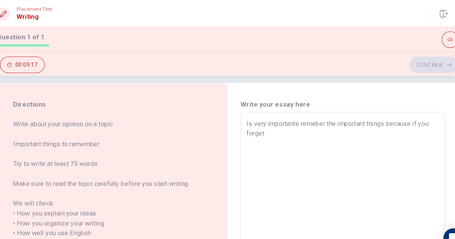
type textarea "Is very importante remeber the important things because if you forget"
type textarea "x"
type textarea "Is very importante remeber the important things because if you forget t"
type textarea "x"
type textarea "Is very importante remeber the important things because if you forget th"
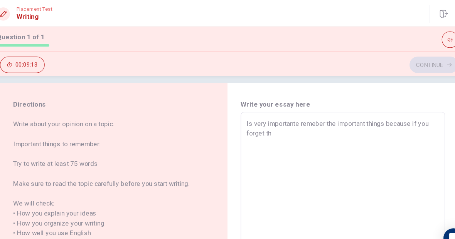
type textarea "x"
type textarea "Is very importante remeber the important things because if you forget the"
type textarea "x"
type textarea "Is very importante remeber the important things because if you forget the"
type textarea "x"
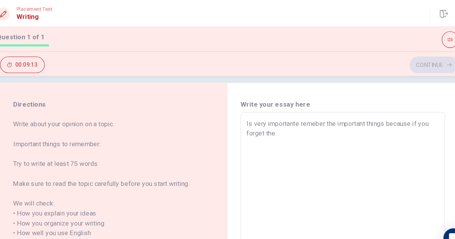
type textarea "Is very importante remeber the important things because if you forget the m"
type textarea "x"
type textarea "Is very importante remeber the important things because if you forget the mo"
type textarea "x"
type textarea "Is very importante remeber the important things because if you forget the mor"
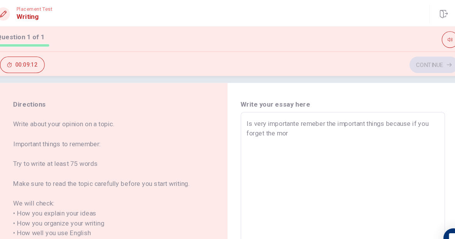
type textarea "x"
type textarea "Is very importante remeber the important things because if you forget the mor"
type textarea "x"
type textarea "Is very importante remeber the important things because if you forget the mor i"
type textarea "x"
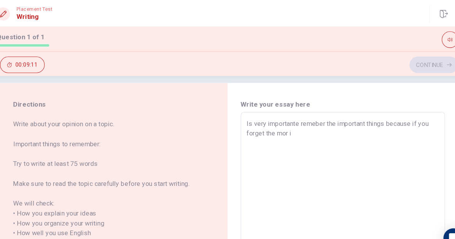
type textarea "Is very importante remeber the important things because if you forget the mor im"
type textarea "x"
type textarea "Is very importante remeber the important things because if you forget the mor i…"
type textarea "x"
type textarea "Is very importante remeber the important things because if you forget the mor i…"
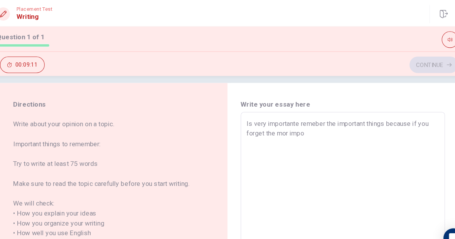
type textarea "x"
type textarea "Is very importante remeber the important things because if you forget the mor i…"
type textarea "x"
type textarea "Is very importante remeber the important things because if you forget the mor i…"
type textarea "x"
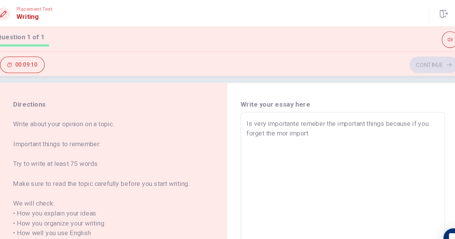
type textarea "Is very importante remeber the important things because if you forget the mor i…"
type textarea "x"
type textarea "Is very importante remeber the important things because if you forget the mor i…"
type textarea "x"
type textarea "Is very importante remeber the important things because if you forget the mor i…"
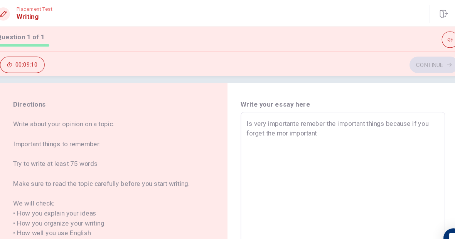
type textarea "x"
click at [267, 122] on textarea "Is very importante remeber the important things because if you forget the mor i…" at bounding box center [335, 218] width 180 height 214
click at [322, 125] on textarea "Is very importante remeber the important things because if you forget the more …" at bounding box center [335, 218] width 180 height 214
click at [394, 123] on textarea "Is very importante remeber the important things because if you forget the more …" at bounding box center [335, 218] width 180 height 214
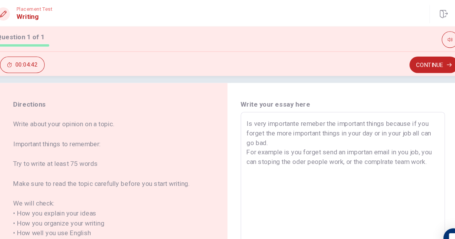
click at [273, 118] on textarea "Is very importante remeber the important things because if you forget the more …" at bounding box center [335, 218] width 180 height 214
click at [323, 140] on textarea "Is very important remeber the important things because if you forget the more i…" at bounding box center [335, 218] width 180 height 214
click at [349, 177] on textarea "Is very important remeber the important things because if you forget the more i…" at bounding box center [335, 218] width 180 height 214
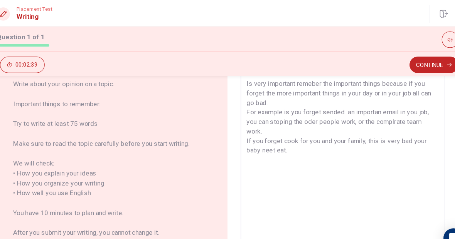
scroll to position [46, 0]
click at [328, 156] on textarea "Is very important remeber the important things because if you forget the more i…" at bounding box center [335, 181] width 180 height 214
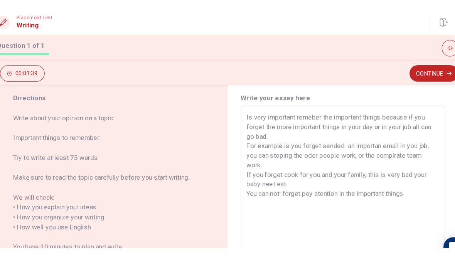
scroll to position [23, 0]
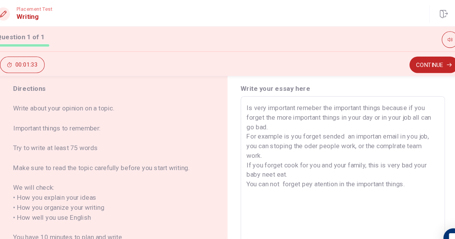
click at [399, 54] on button "Continue" at bounding box center [419, 60] width 45 height 15
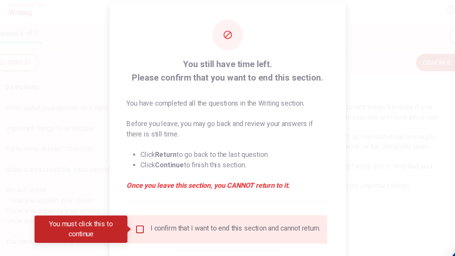
click at [144, 214] on div "I confirm that I want to end this section and cannot return." at bounding box center [227, 210] width 167 height 9
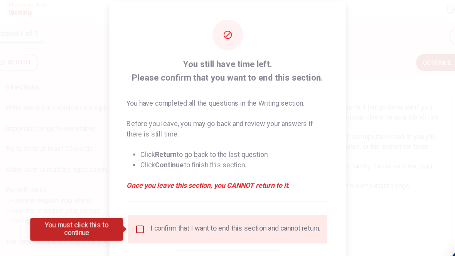
click at [144, 206] on input "You must click this to continue" at bounding box center [148, 210] width 9 height 9
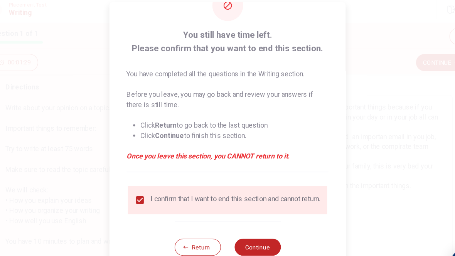
scroll to position [32, 0]
click at [233, 226] on button "Continue" at bounding box center [254, 226] width 42 height 15
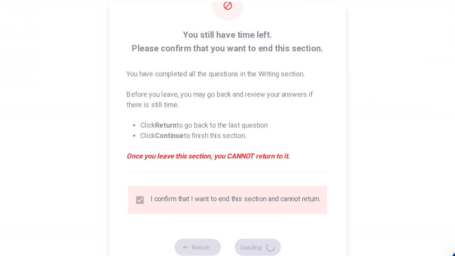
scroll to position [0, 0]
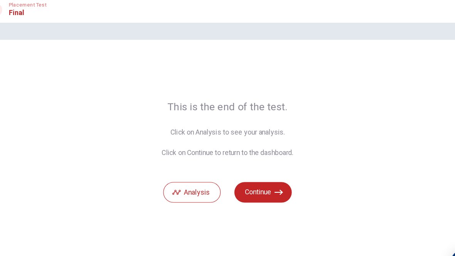
click at [270, 173] on icon "button" at bounding box center [274, 177] width 8 height 8
